Goal: Find contact information: Find contact information

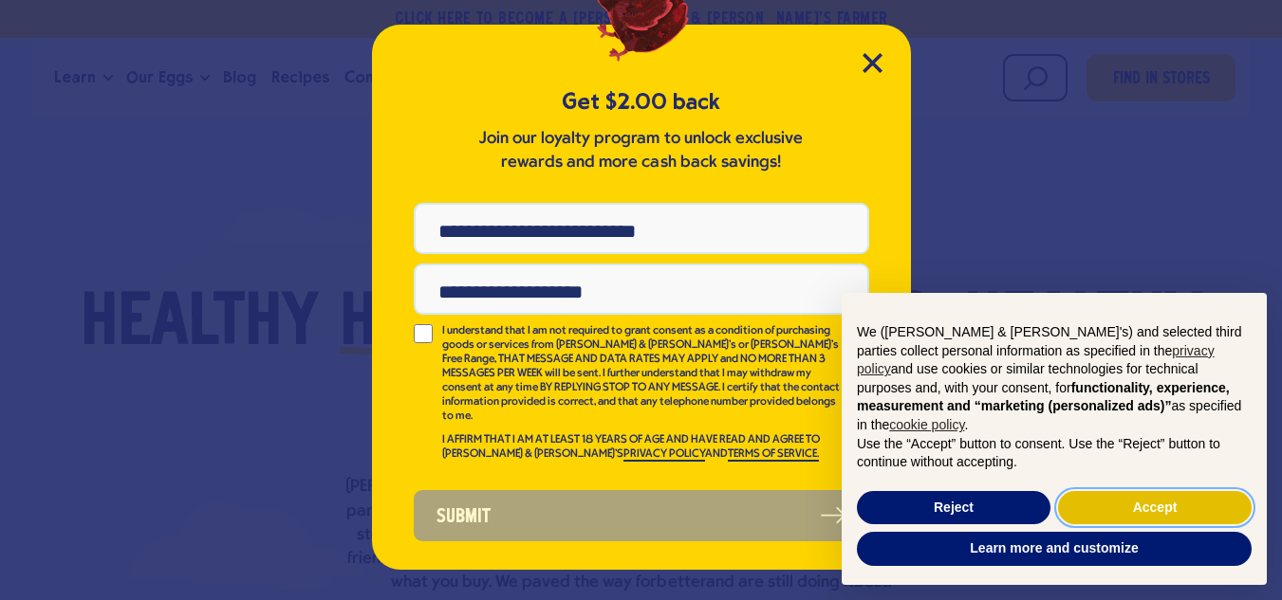
click at [1113, 509] on button "Accept" at bounding box center [1155, 508] width 194 height 34
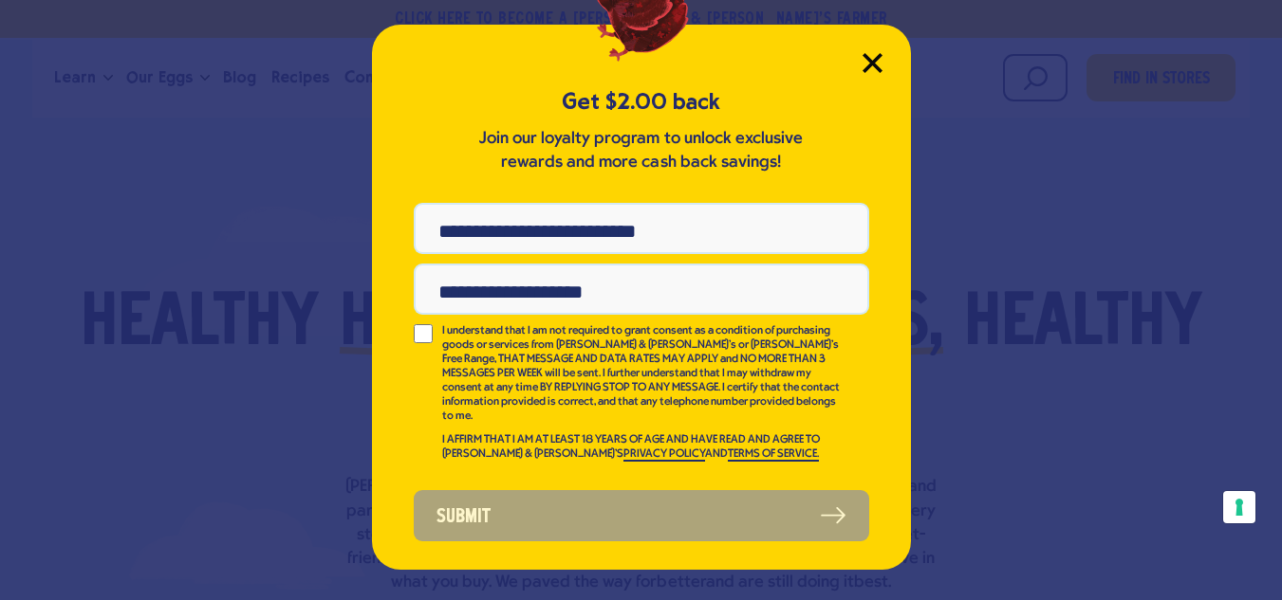
click at [876, 65] on icon "Close Modal" at bounding box center [871, 62] width 17 height 17
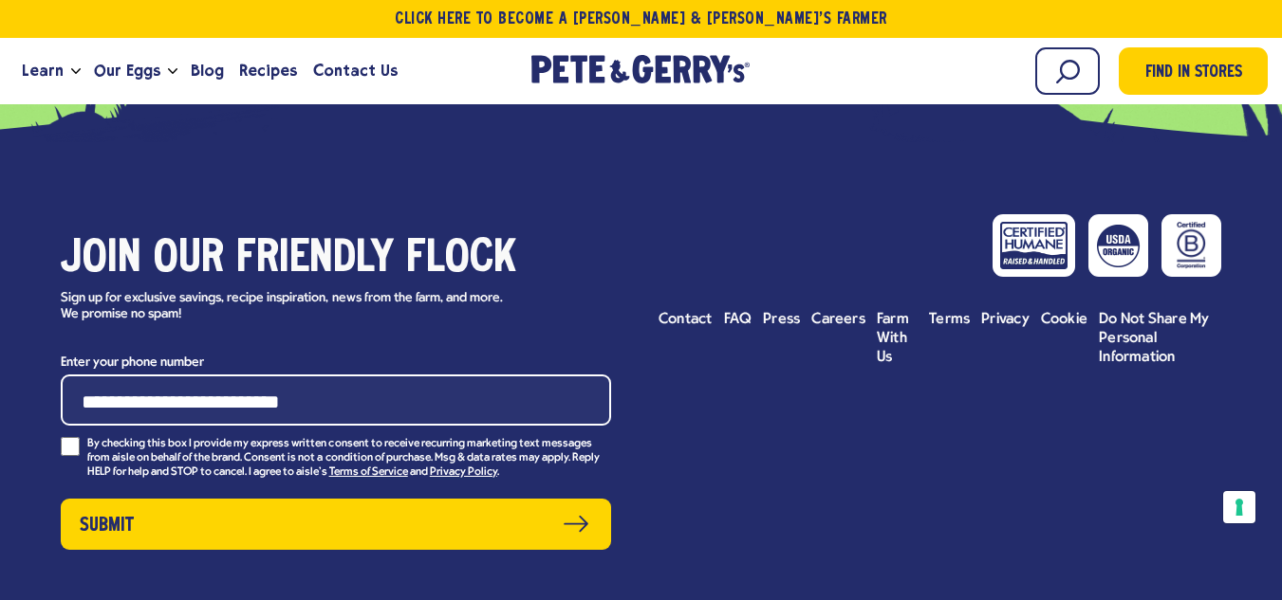
scroll to position [8417, 0]
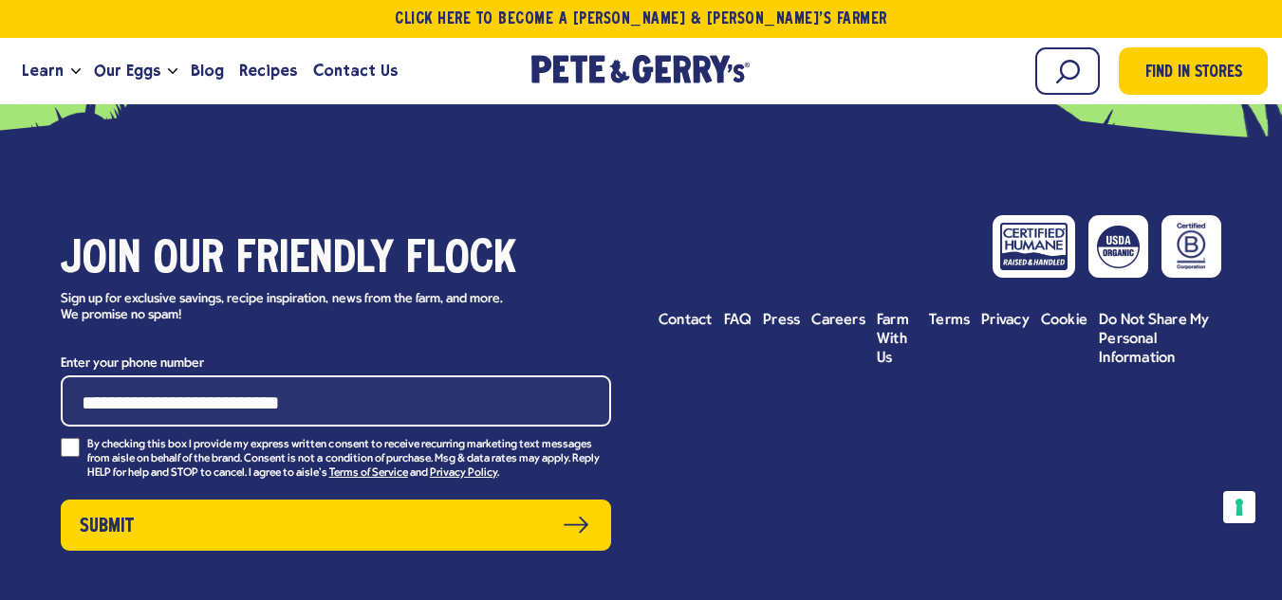
drag, startPoint x: 969, startPoint y: 317, endPoint x: 894, endPoint y: 406, distance: 117.1
click at [894, 406] on div "Join our friendly flock Sign up for exclusive savings, recipe inspiration, news…" at bounding box center [641, 386] width 1282 height 487
drag, startPoint x: 937, startPoint y: 309, endPoint x: 903, endPoint y: 444, distance: 139.0
click at [903, 444] on div "Join our friendly flock Sign up for exclusive savings, recipe inspiration, news…" at bounding box center [641, 386] width 1282 height 487
drag, startPoint x: 774, startPoint y: 308, endPoint x: 665, endPoint y: 459, distance: 186.1
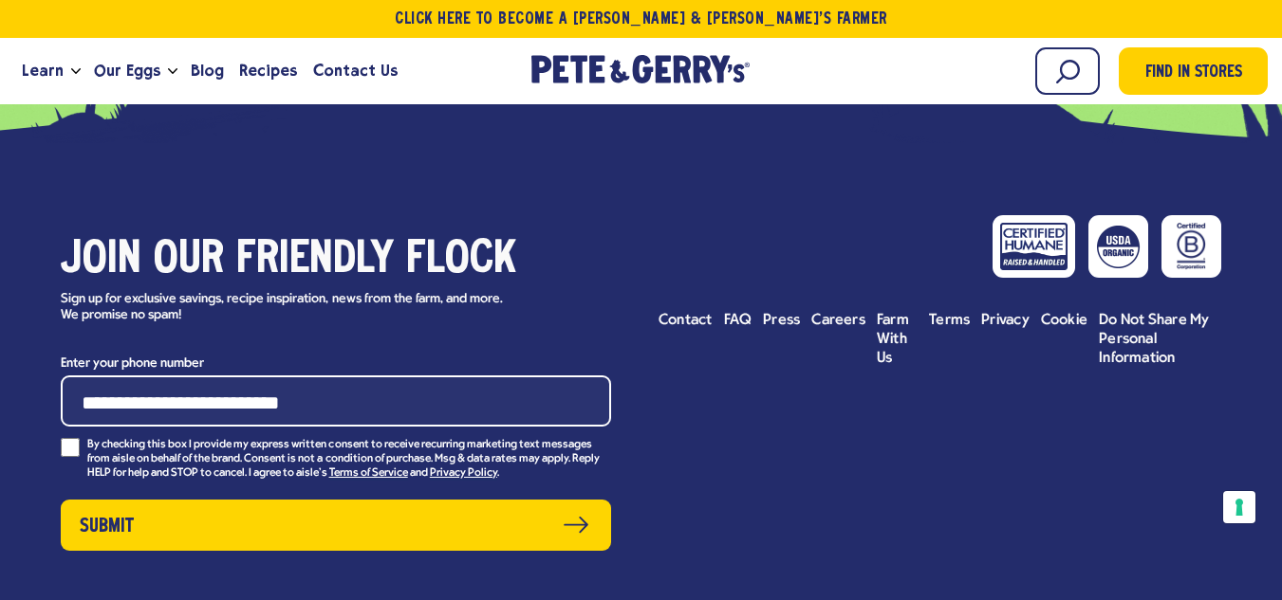
click at [665, 459] on div "Join our friendly flock Sign up for exclusive savings, recipe inspiration, news…" at bounding box center [641, 386] width 1282 height 487
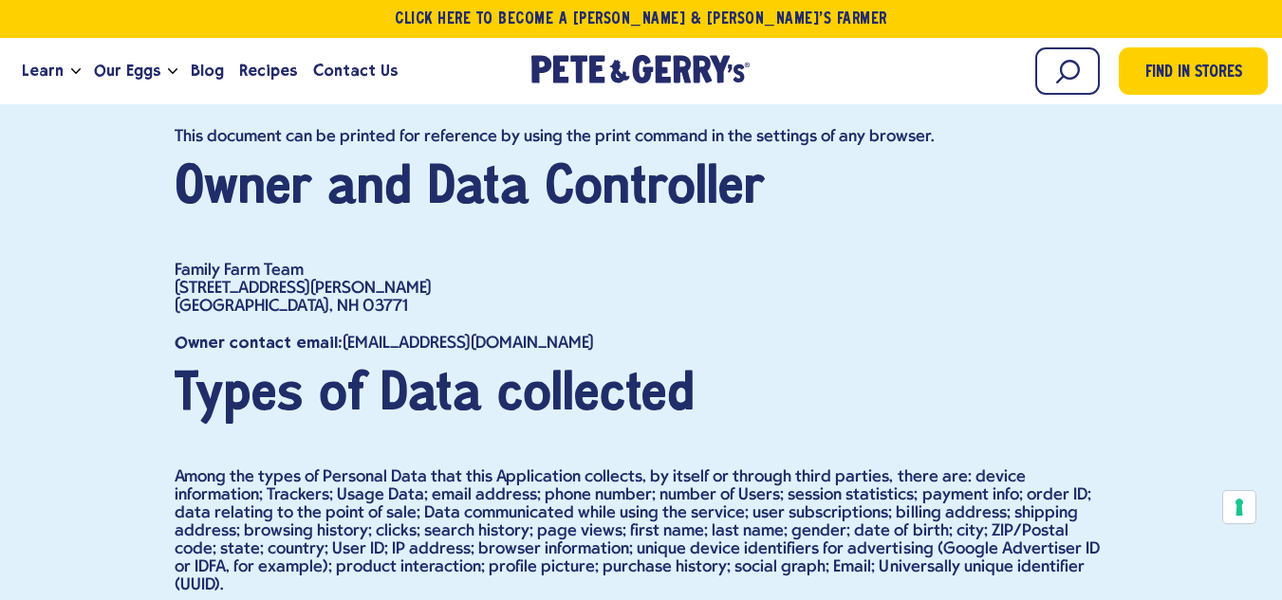
scroll to position [29365, 0]
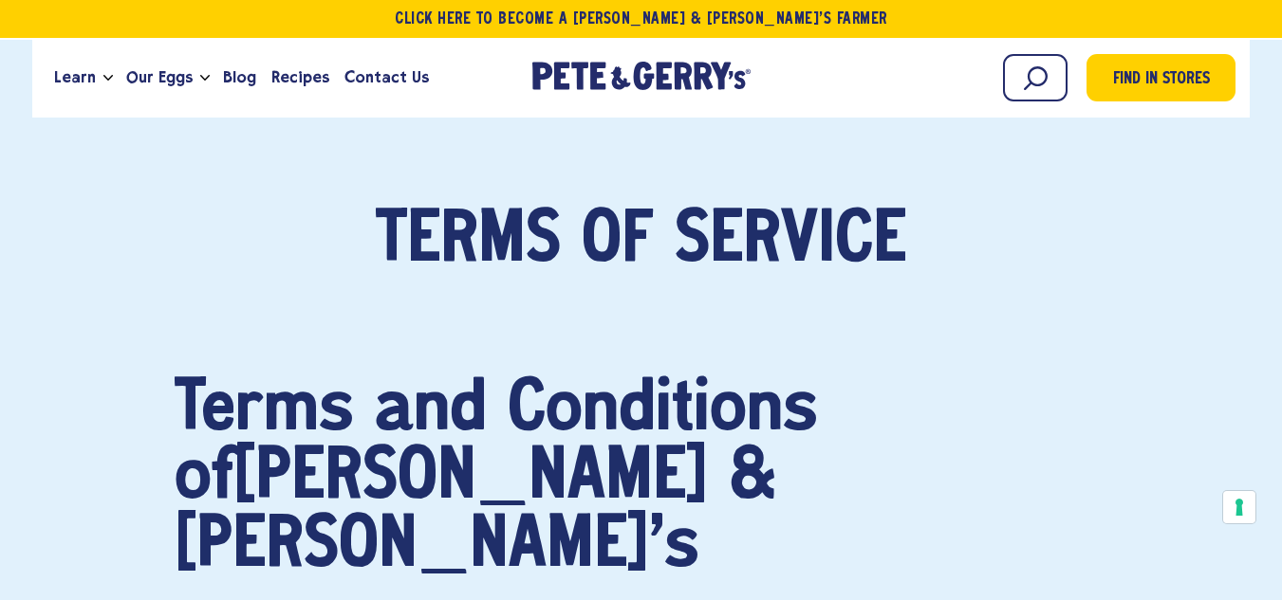
scroll to position [707, 0]
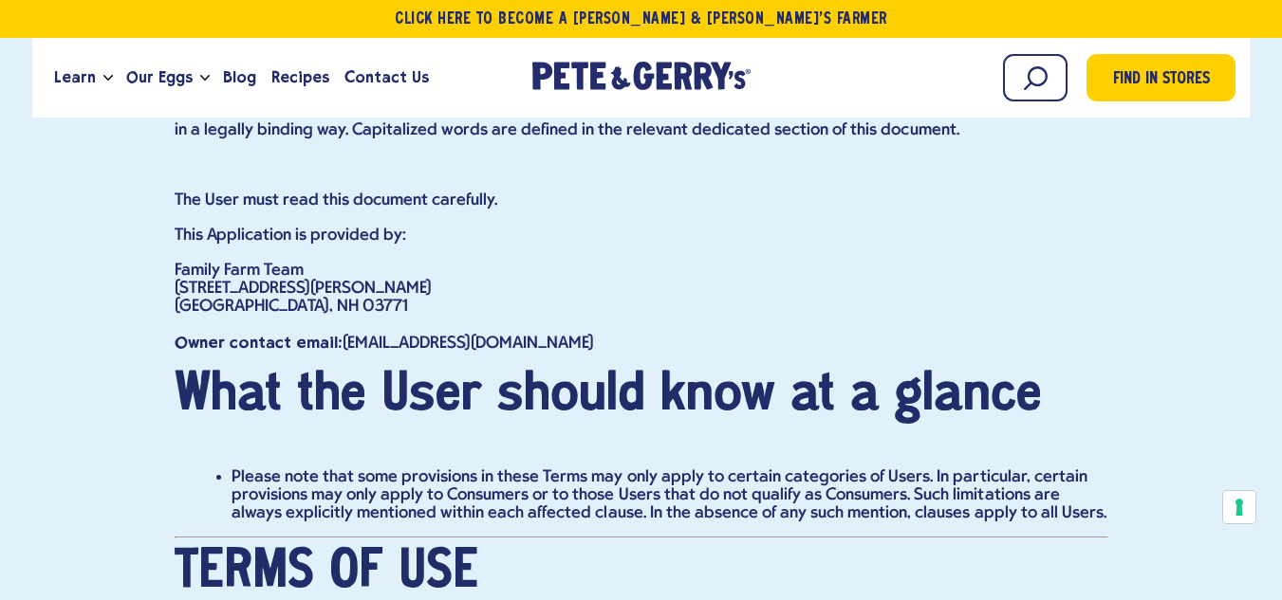
drag, startPoint x: 617, startPoint y: 292, endPoint x: 448, endPoint y: 301, distance: 169.1
click at [448, 333] on p "Owner contact email: familyfarmteam@peteandgerrys.com" at bounding box center [641, 343] width 933 height 20
copy p "@peteandgerrys.com"
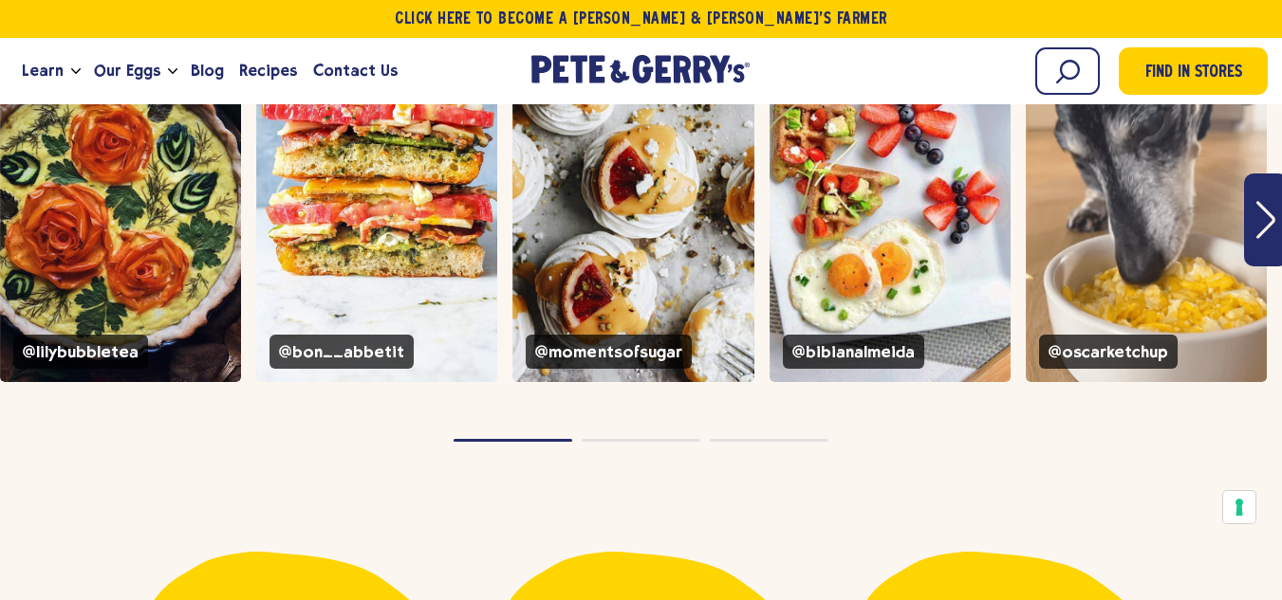
scroll to position [7175, 0]
